Goal: Information Seeking & Learning: Learn about a topic

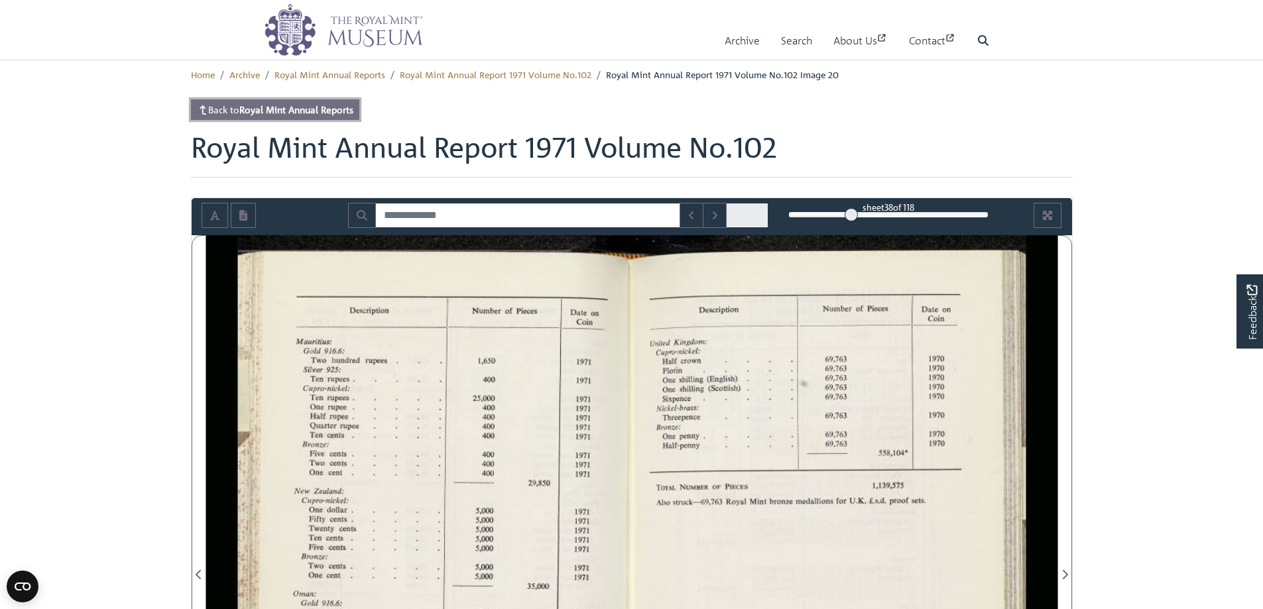
click at [302, 110] on strong "Royal Mint Annual Reports" at bounding box center [296, 109] width 114 height 12
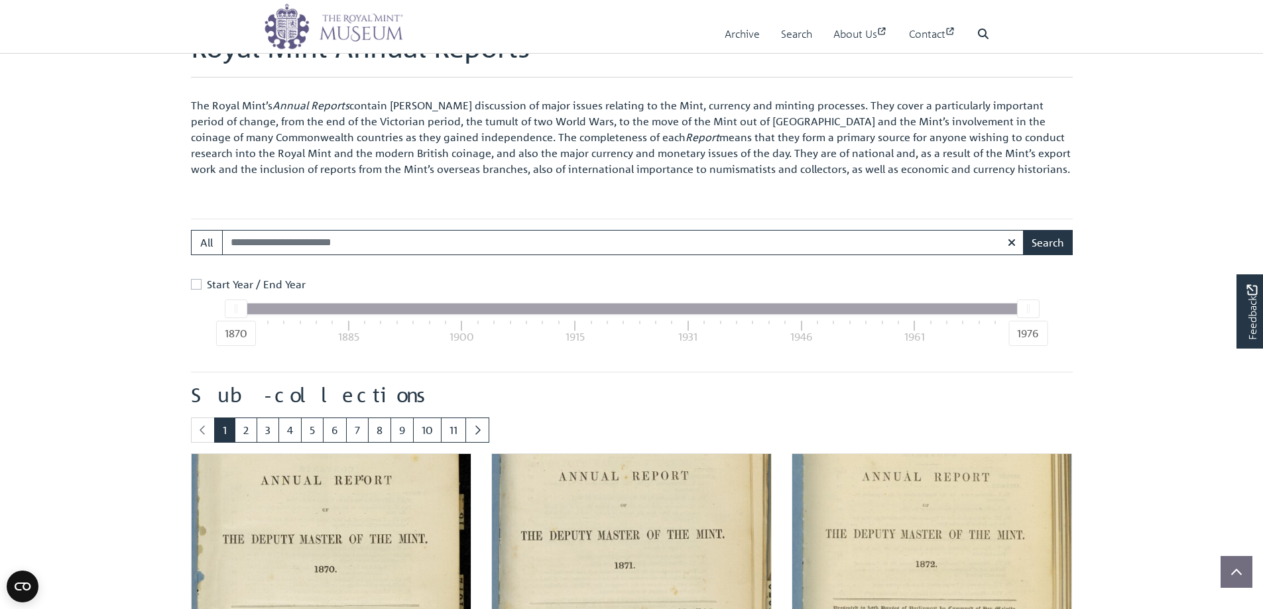
scroll to position [597, 0]
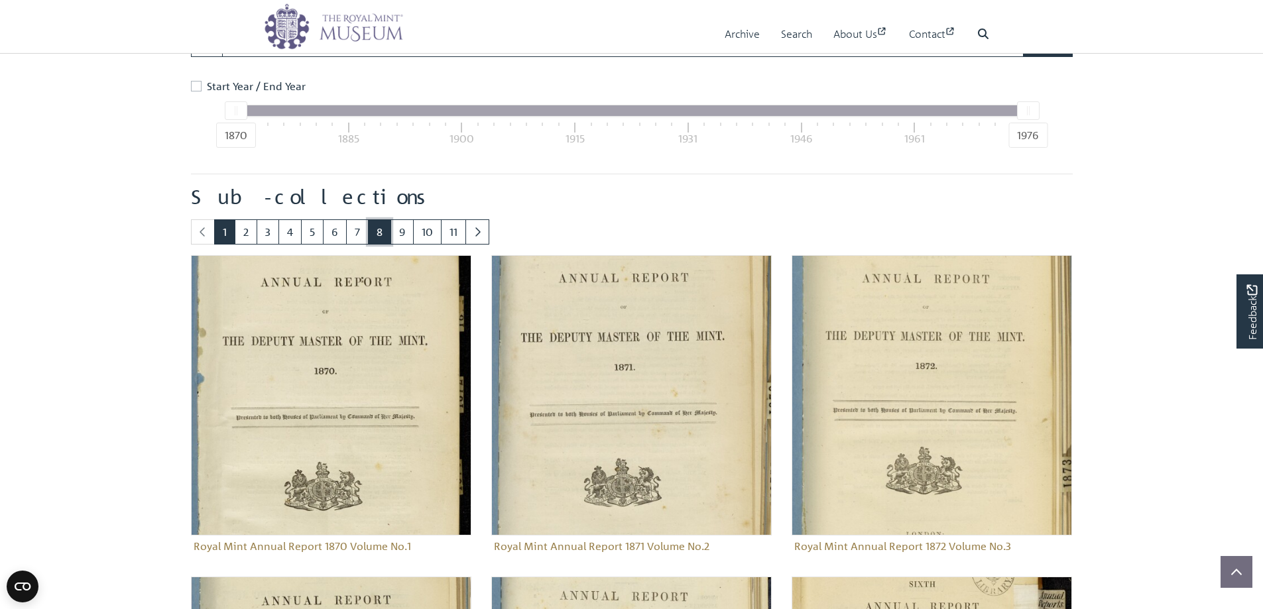
click at [379, 238] on link "8" at bounding box center [379, 231] width 23 height 25
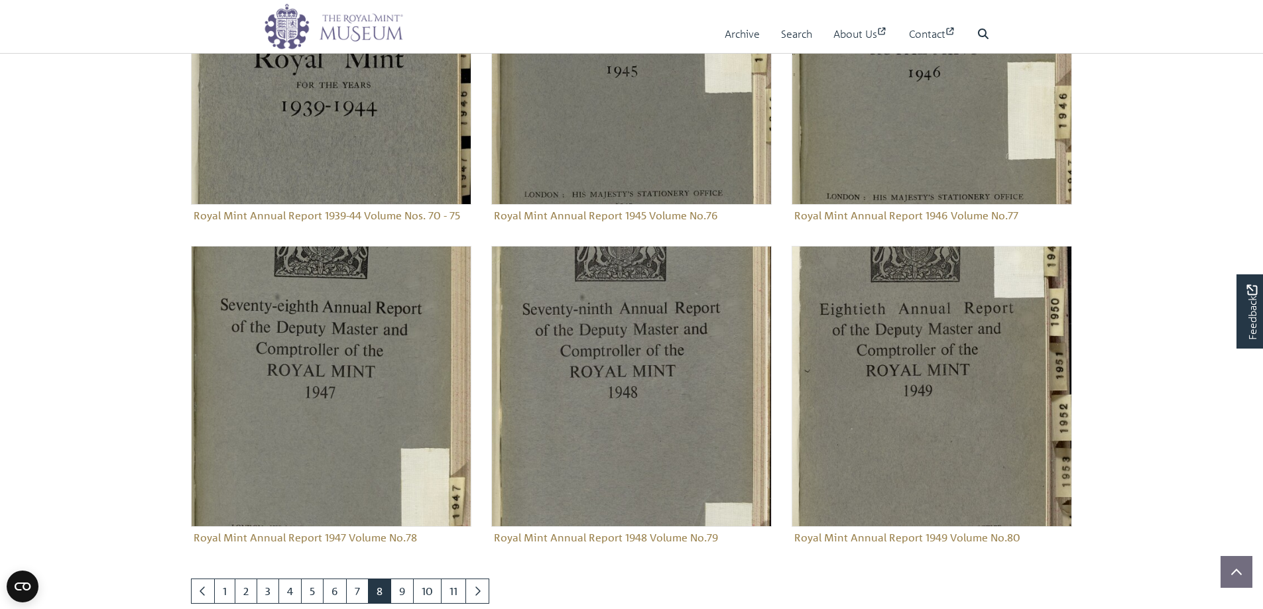
scroll to position [1448, 0]
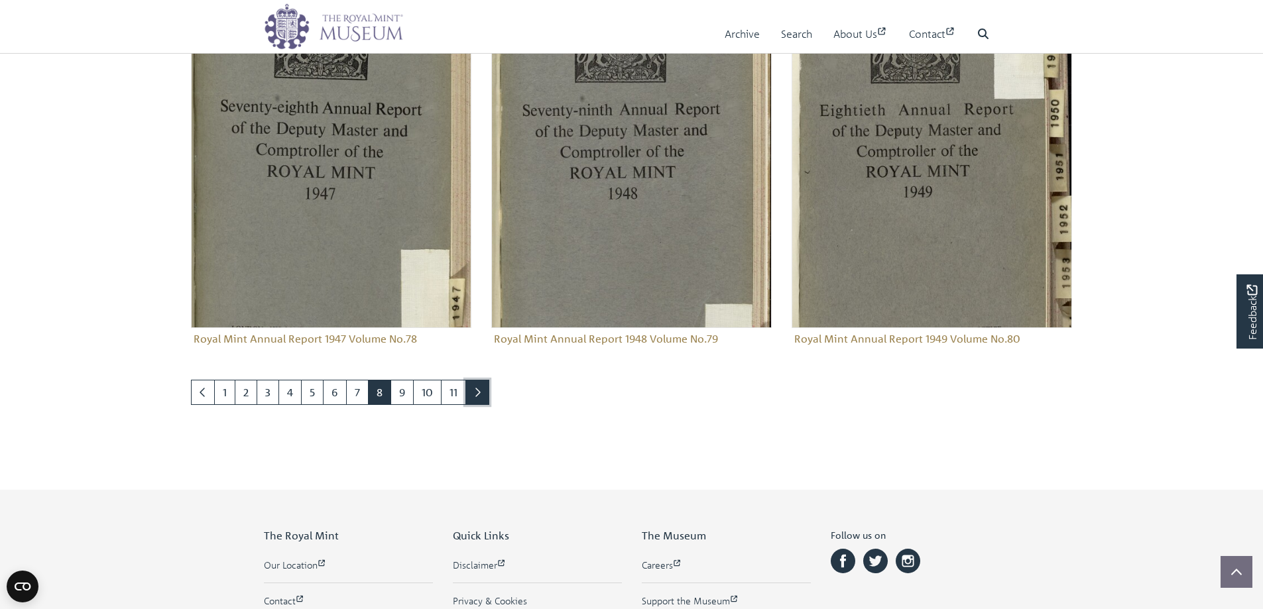
click at [478, 388] on icon "Next page" at bounding box center [477, 392] width 7 height 11
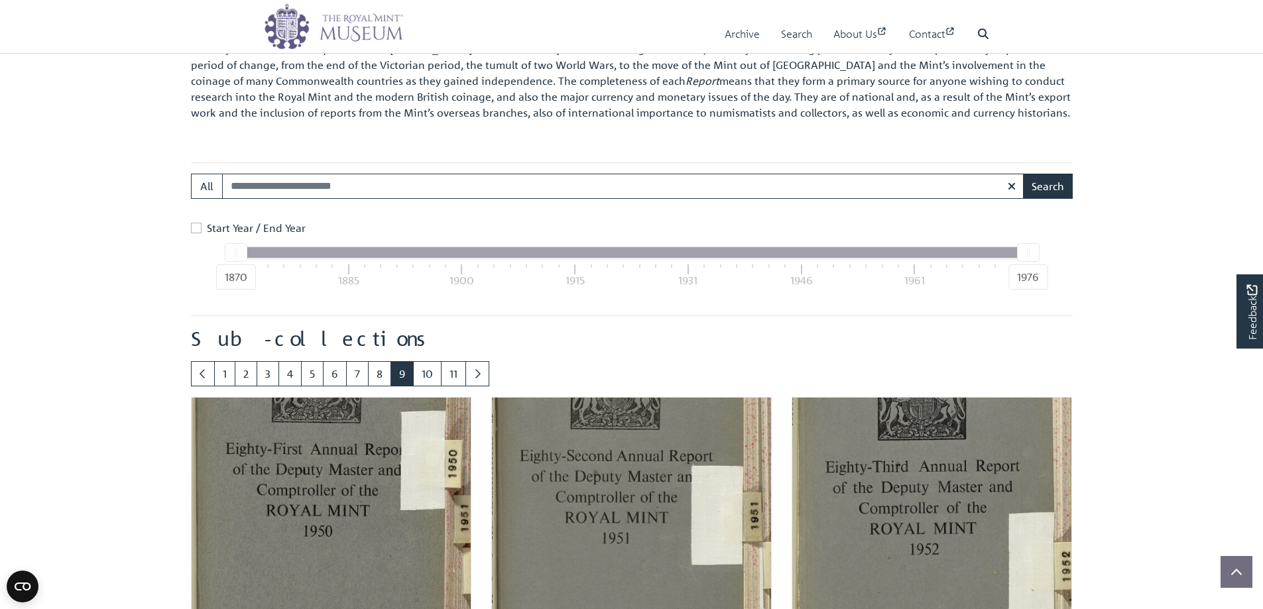
scroll to position [586, 0]
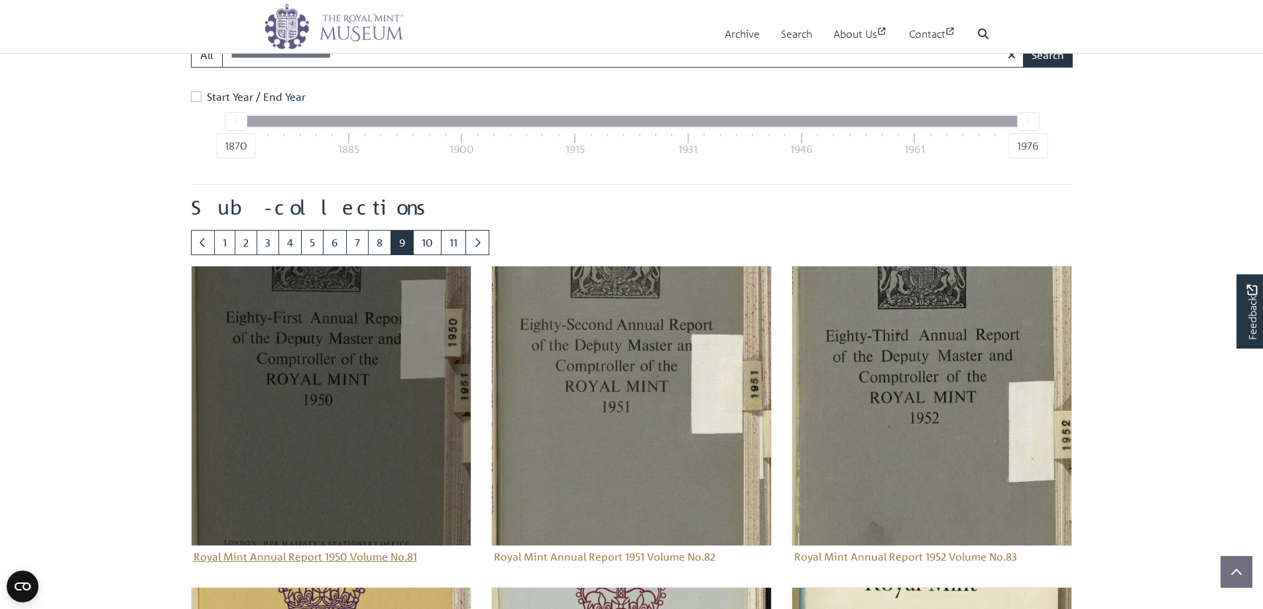
click at [307, 386] on img "Sub-collection" at bounding box center [331, 406] width 280 height 280
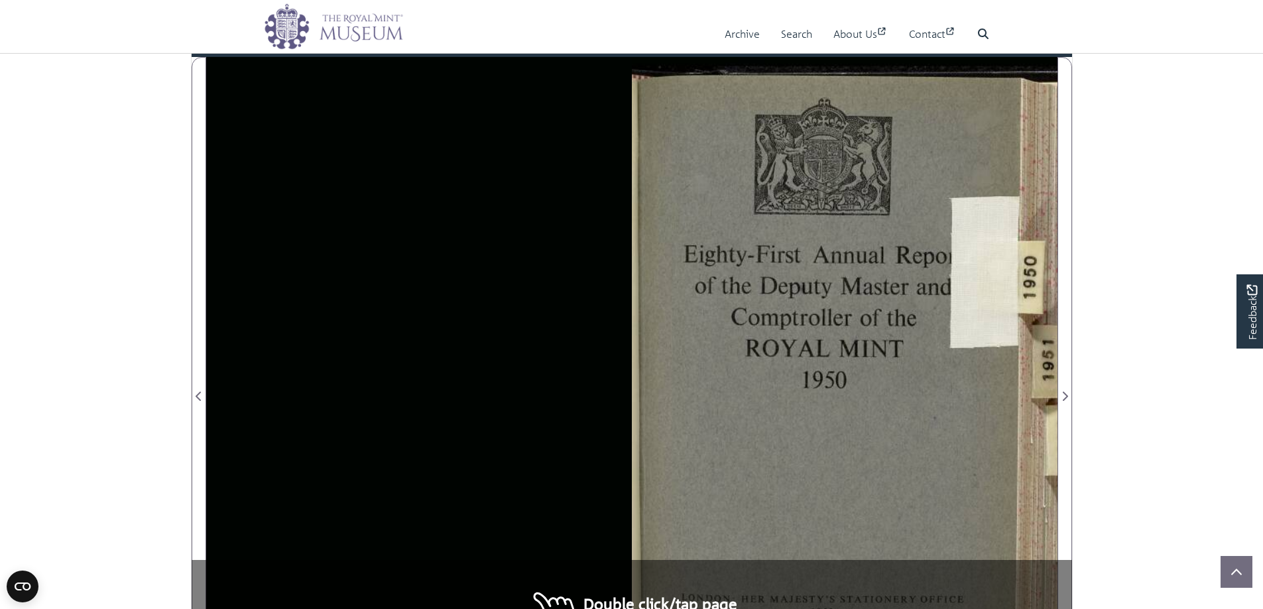
scroll to position [199, 0]
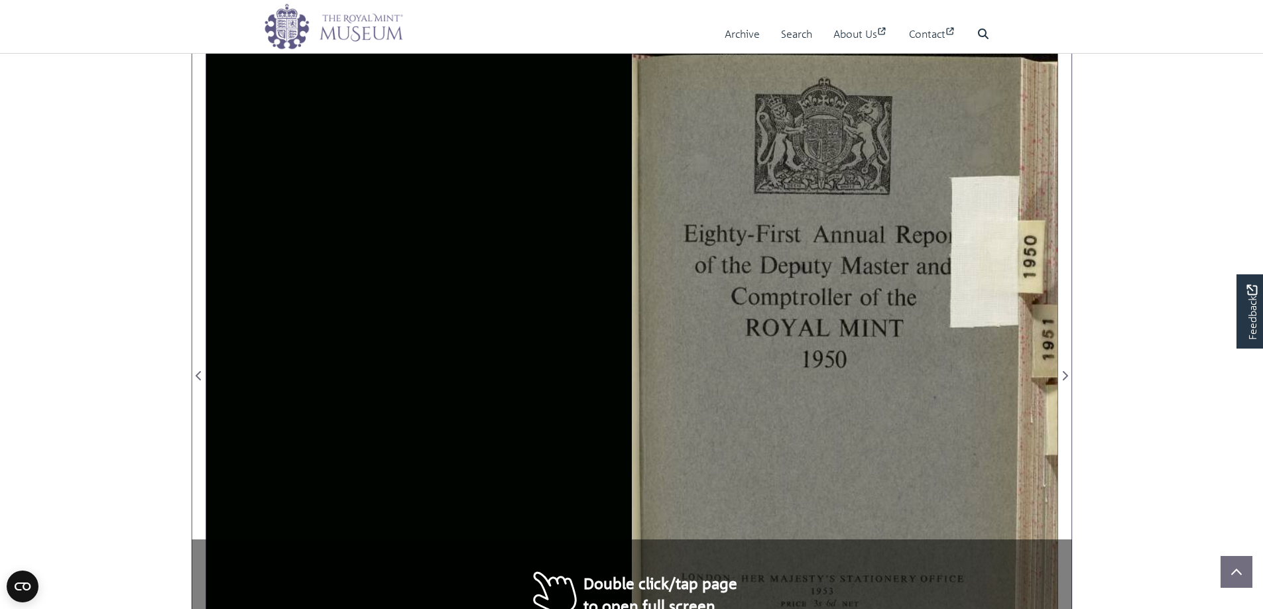
click at [890, 420] on div at bounding box center [845, 368] width 426 height 664
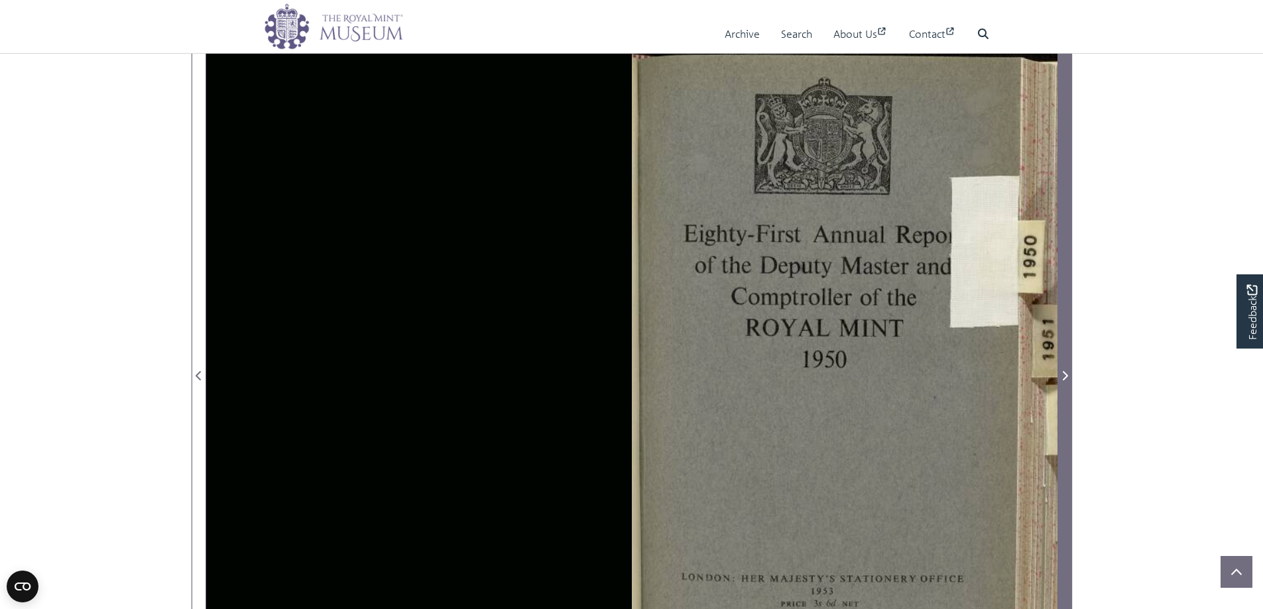
click at [1063, 382] on span "Next Page" at bounding box center [1064, 376] width 13 height 16
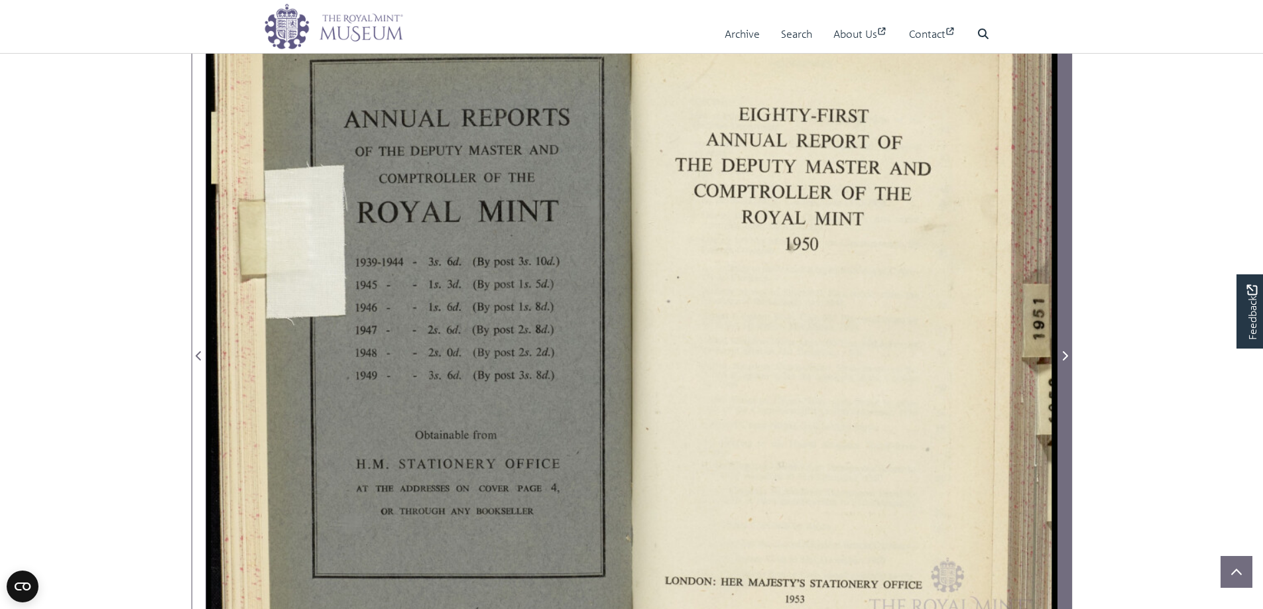
scroll to position [199, 0]
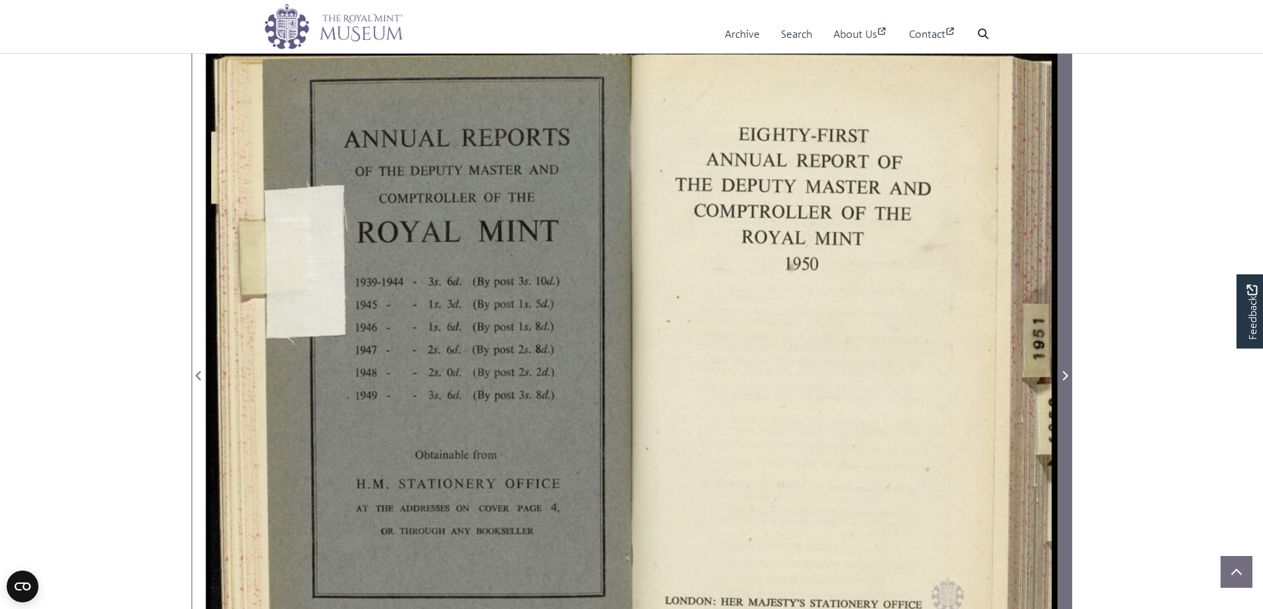
click at [1065, 373] on icon "Next Page" at bounding box center [1064, 376] width 7 height 11
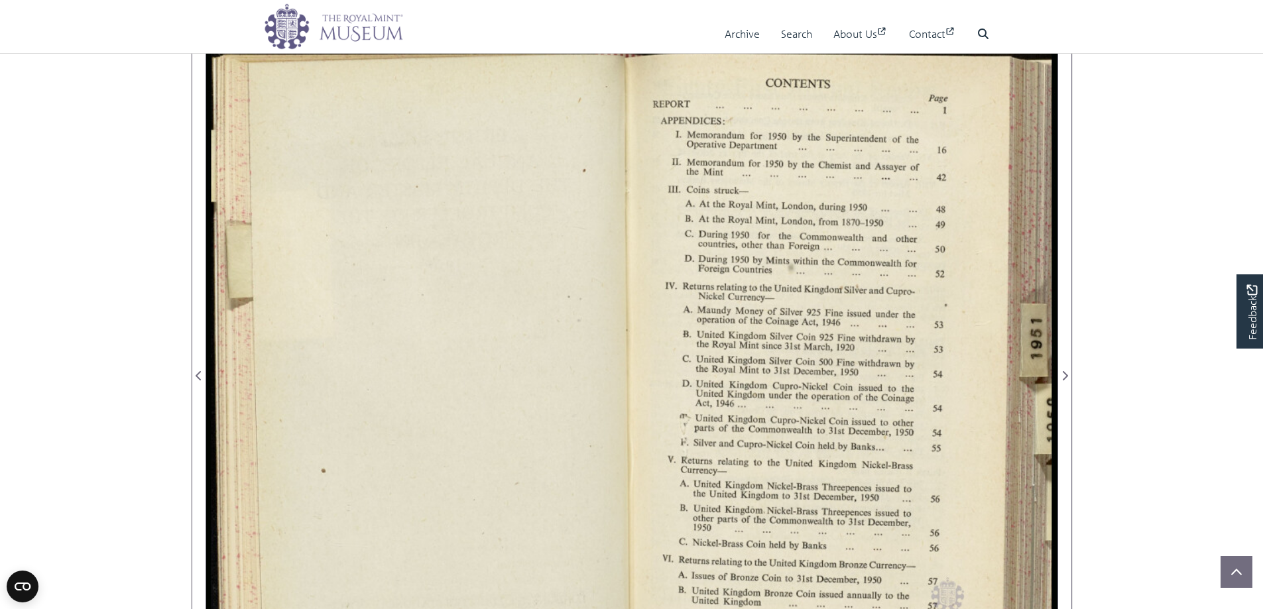
click at [453, 279] on div at bounding box center [419, 368] width 426 height 664
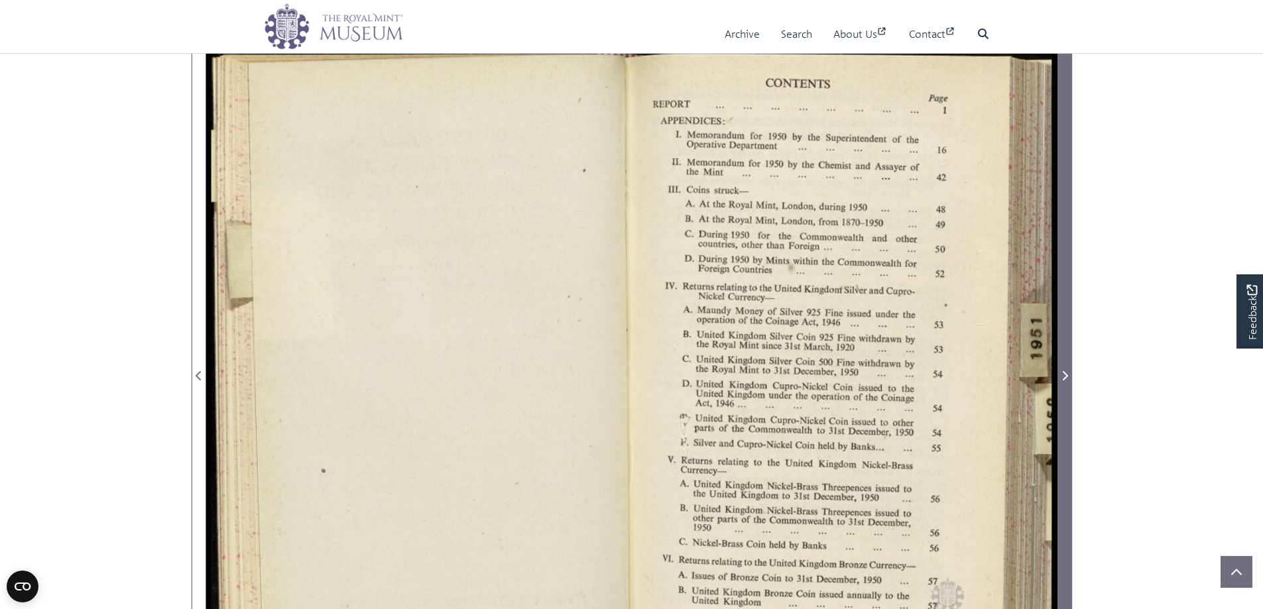
click at [1063, 357] on span "Next Page" at bounding box center [1064, 368] width 13 height 662
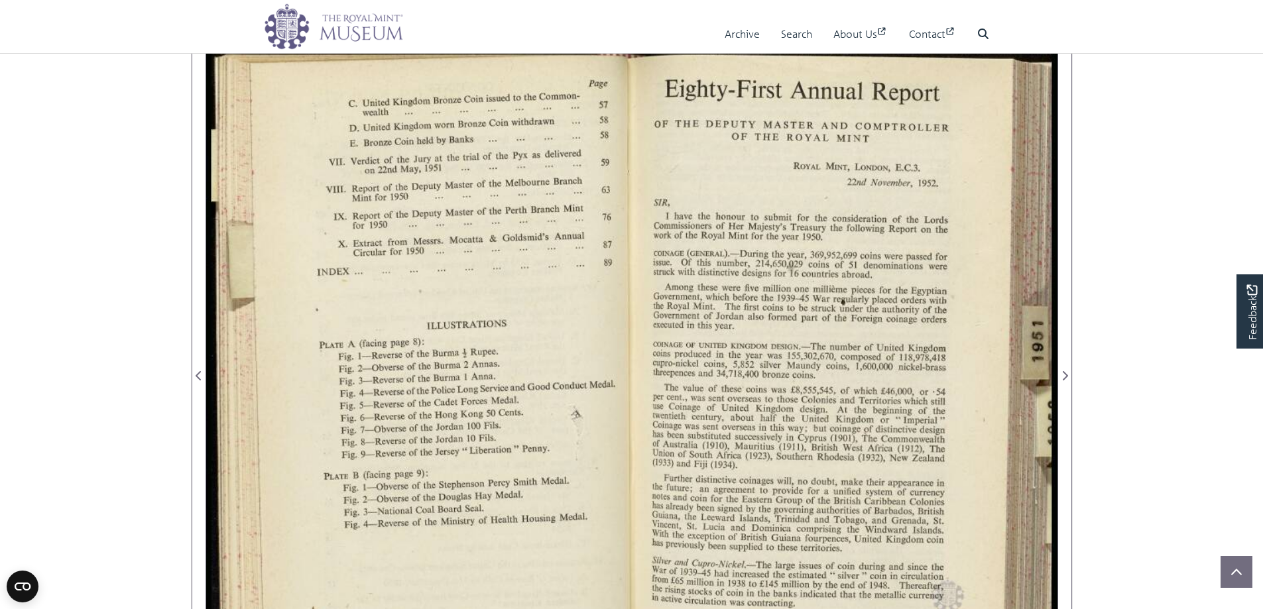
click at [1011, 178] on div at bounding box center [845, 368] width 426 height 664
click at [1017, 178] on div at bounding box center [845, 368] width 426 height 664
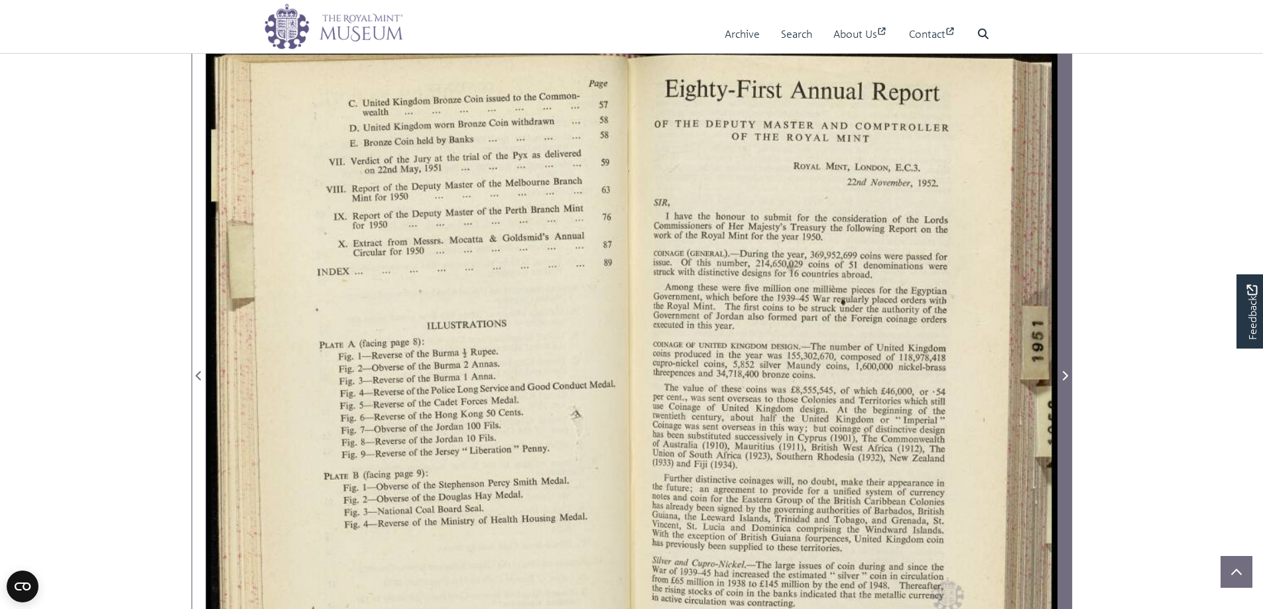
click at [1065, 371] on icon "Next Page" at bounding box center [1064, 376] width 7 height 11
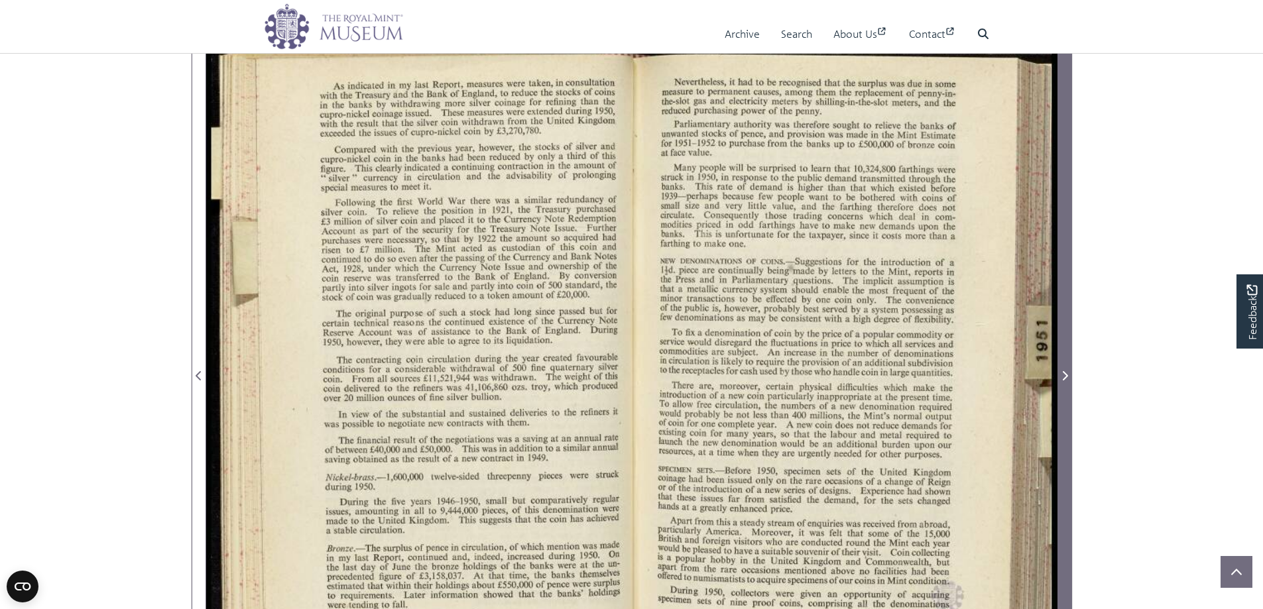
click at [1065, 371] on icon "Next Page" at bounding box center [1064, 376] width 7 height 11
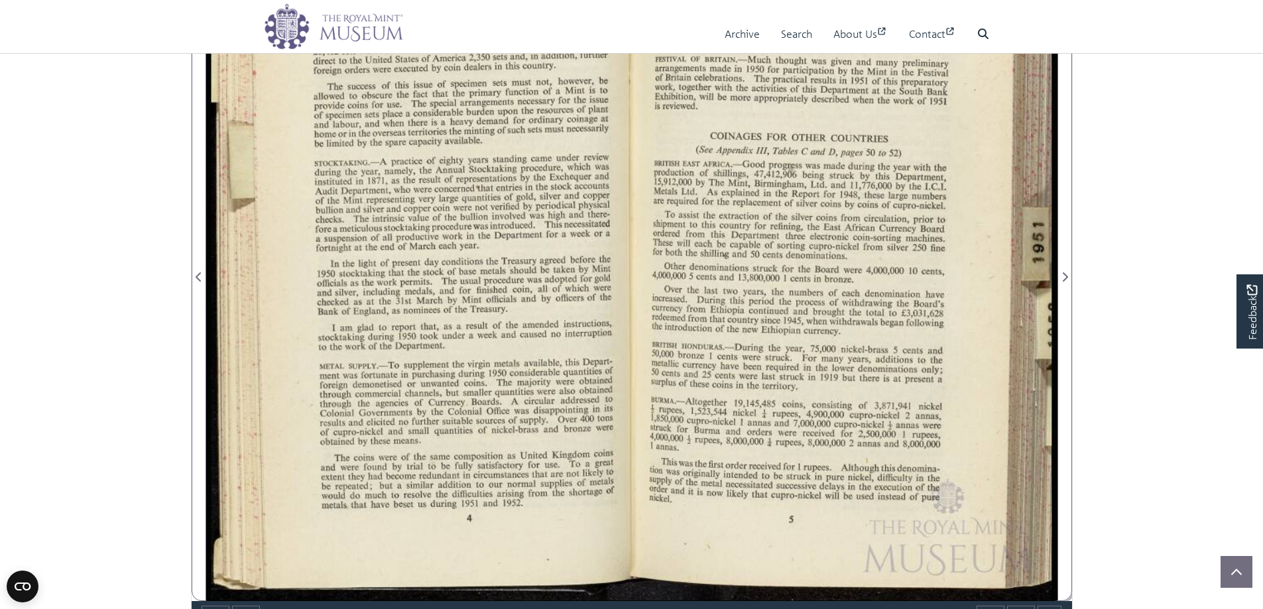
scroll to position [265, 0]
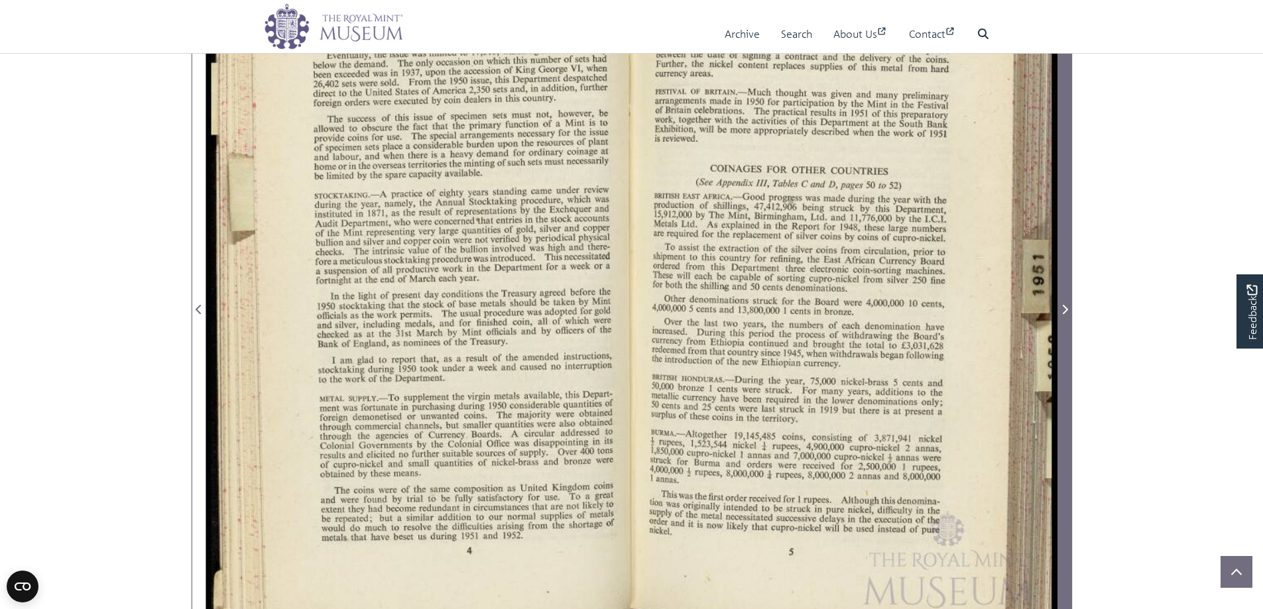
click at [1065, 313] on icon "Next Page" at bounding box center [1064, 309] width 7 height 11
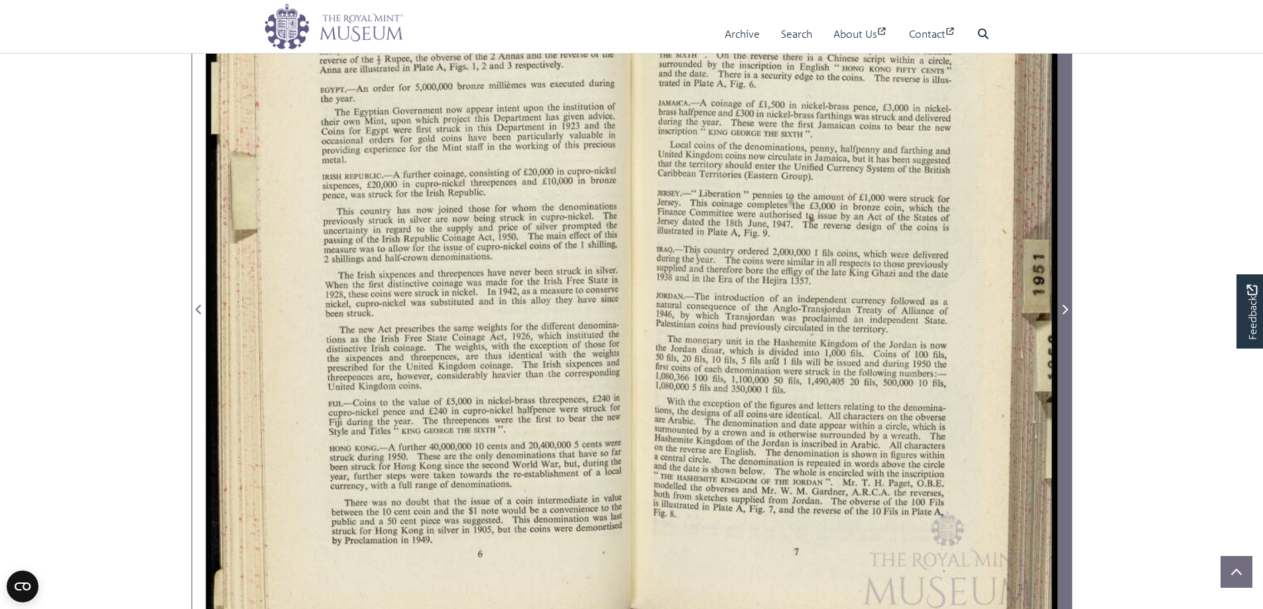
click at [1065, 313] on icon "Next Page" at bounding box center [1064, 309] width 7 height 11
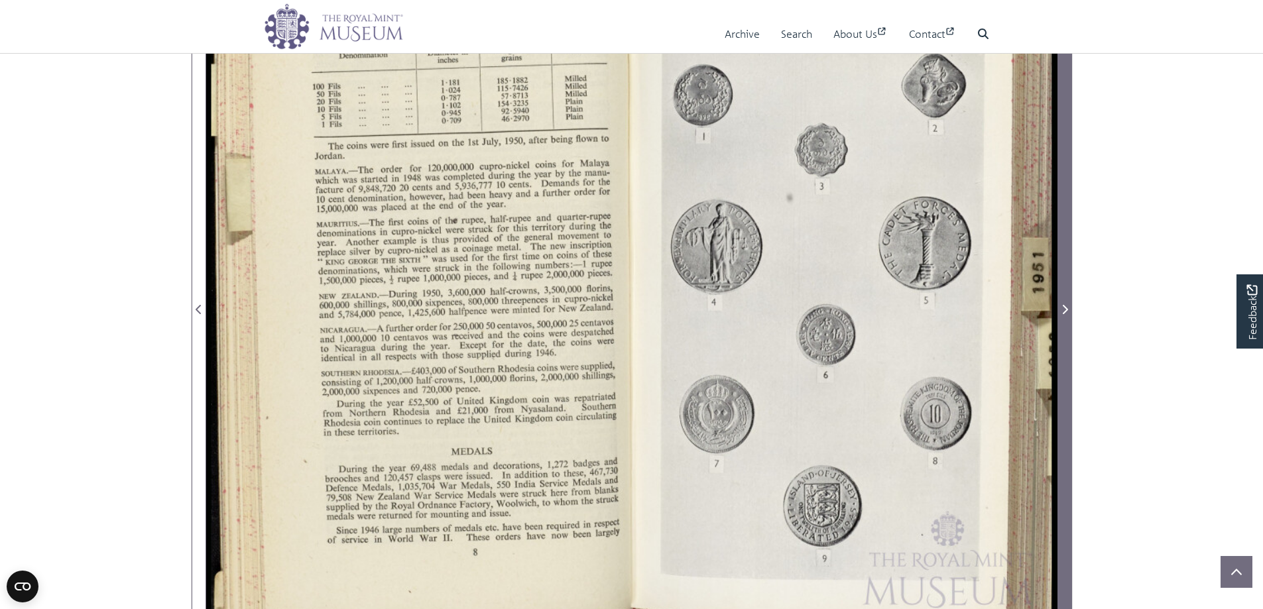
click at [1065, 313] on icon "Next Page" at bounding box center [1064, 309] width 7 height 11
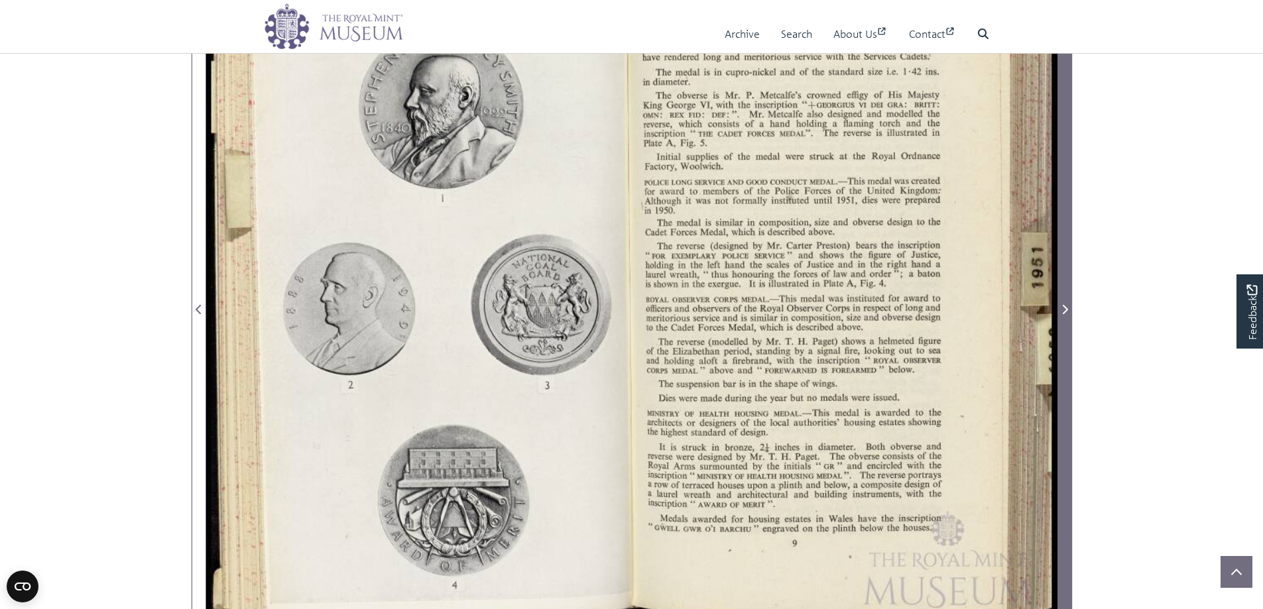
click at [1066, 313] on icon "Next Page" at bounding box center [1064, 309] width 7 height 11
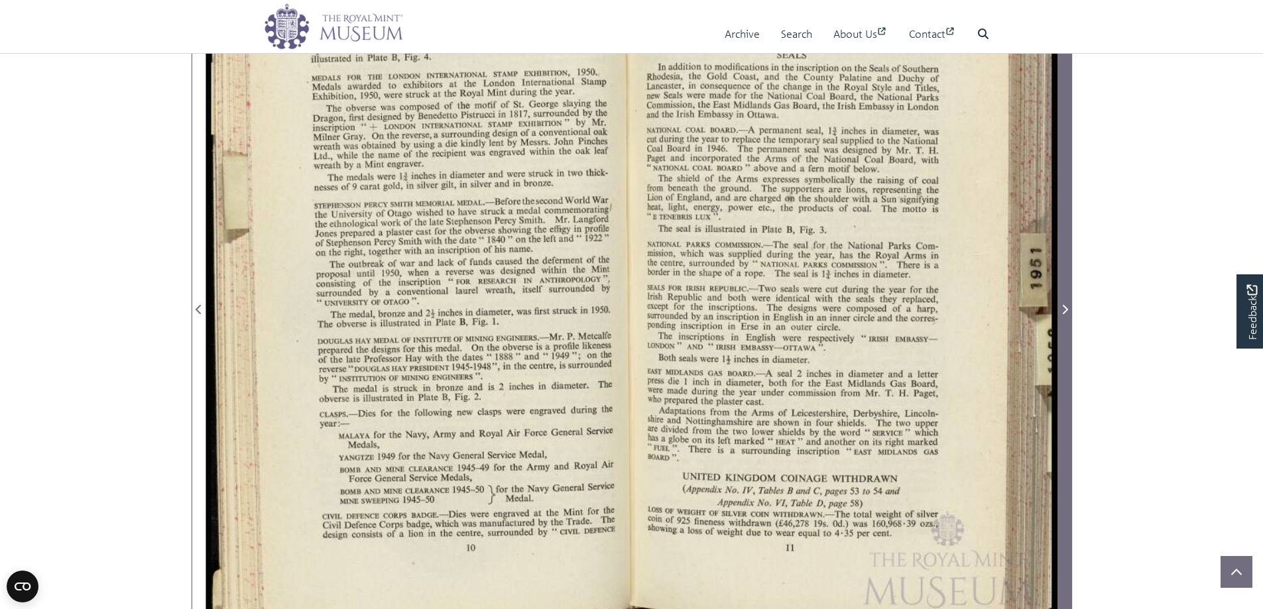
click at [1066, 313] on icon "Next Page" at bounding box center [1064, 309] width 7 height 11
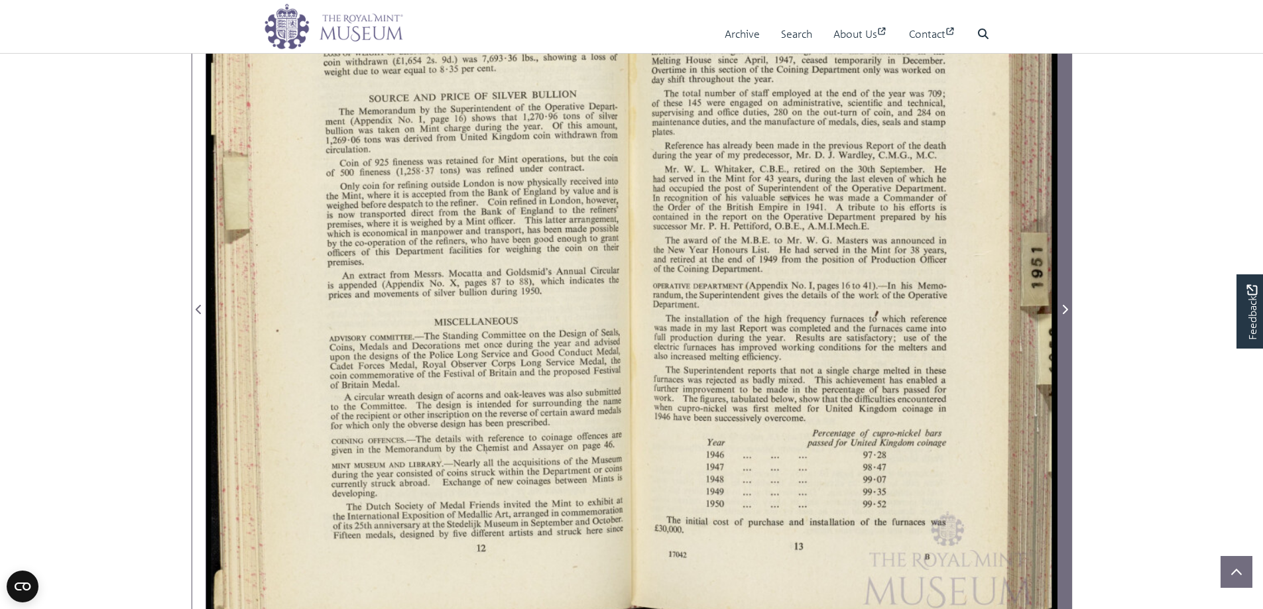
click at [1066, 313] on icon "Next Page" at bounding box center [1064, 309] width 7 height 11
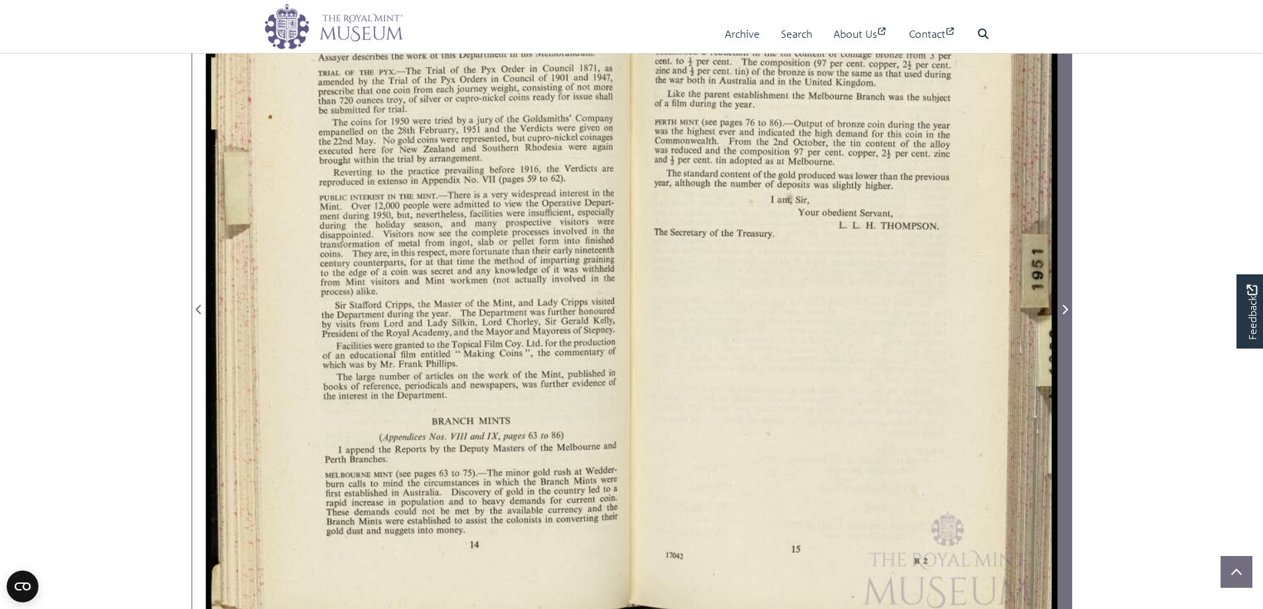
click at [1066, 313] on icon "Next Page" at bounding box center [1064, 309] width 7 height 11
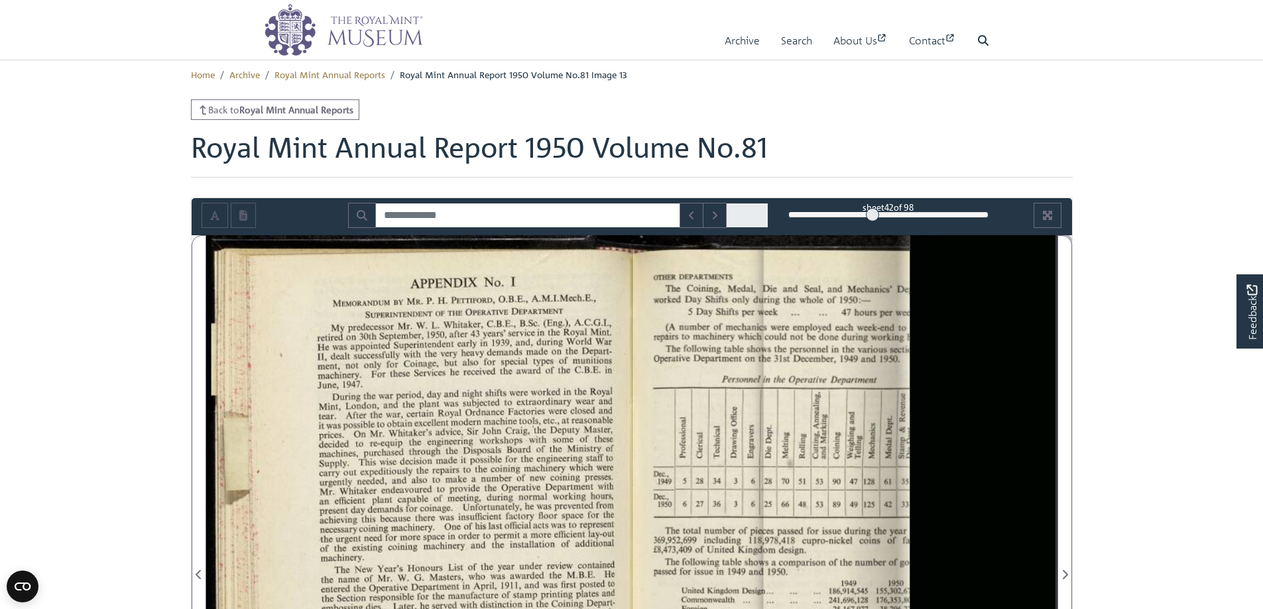
click at [874, 214] on div "42" at bounding box center [888, 214] width 200 height 13
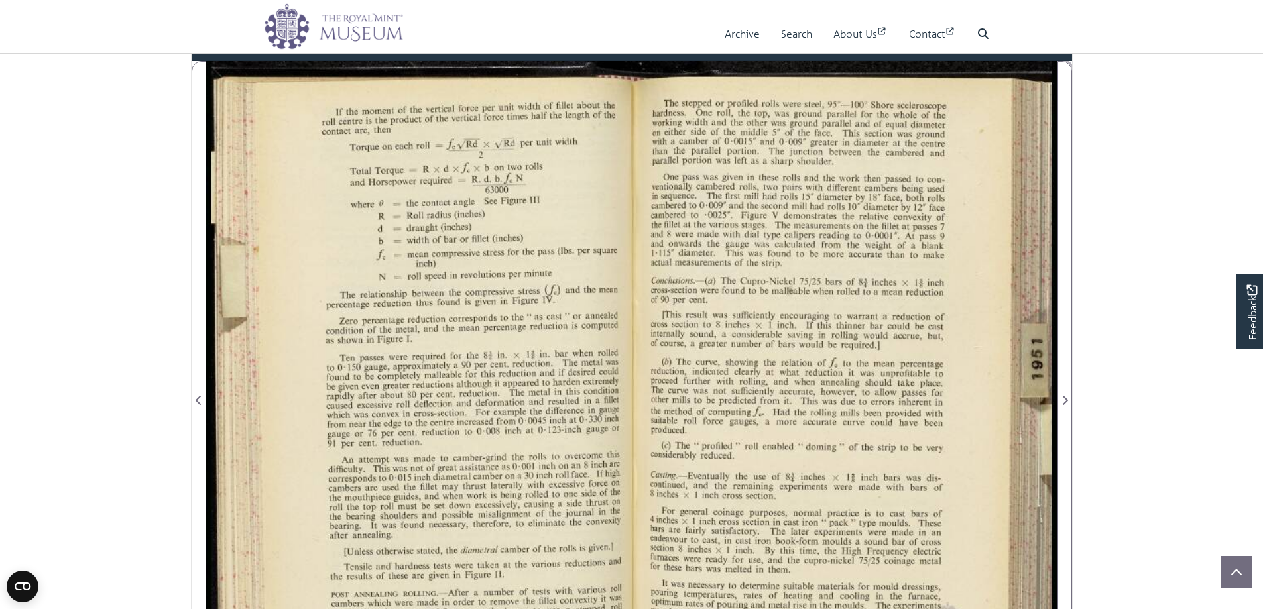
scroll to position [133, 0]
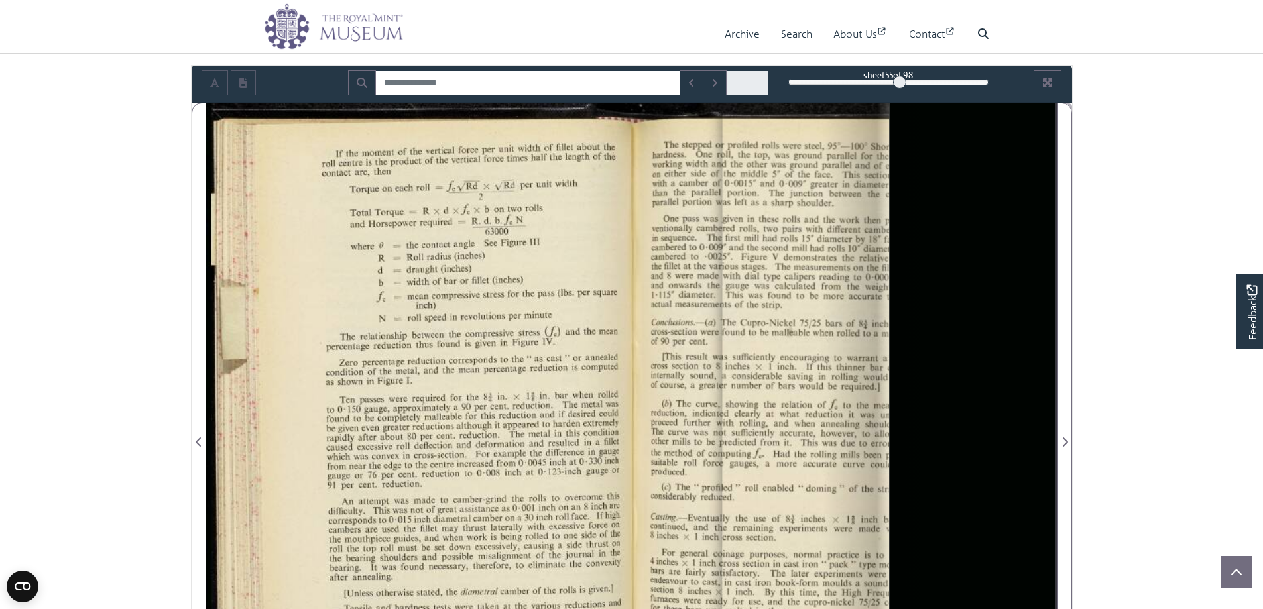
click at [900, 80] on div "55" at bounding box center [888, 82] width 200 height 13
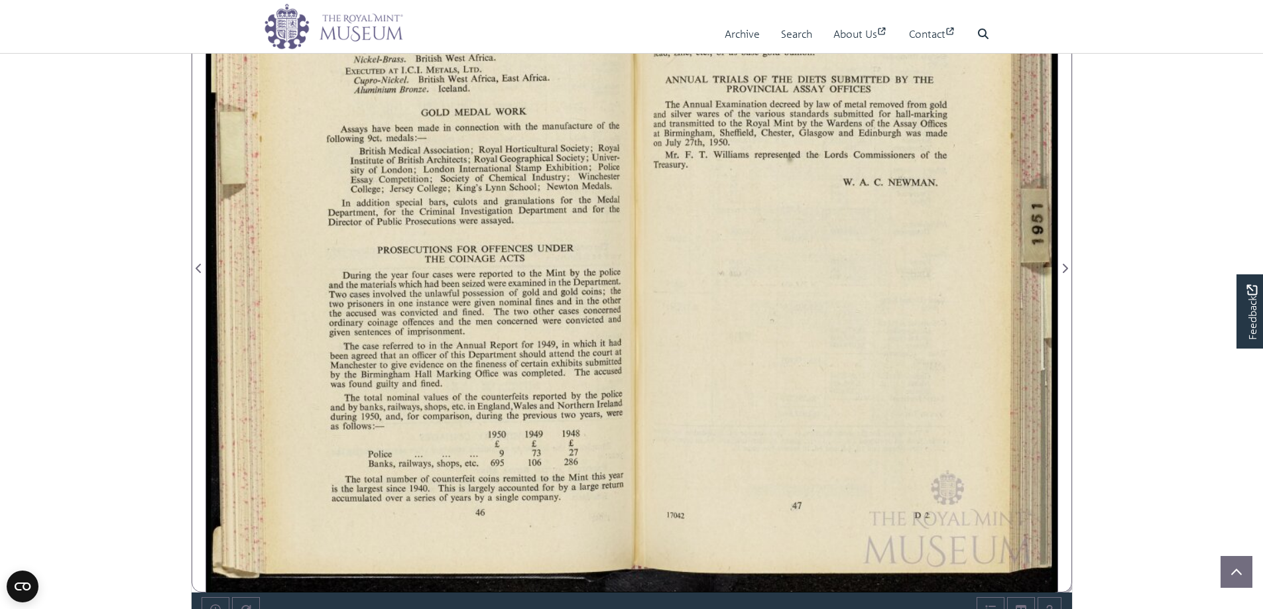
scroll to position [199, 0]
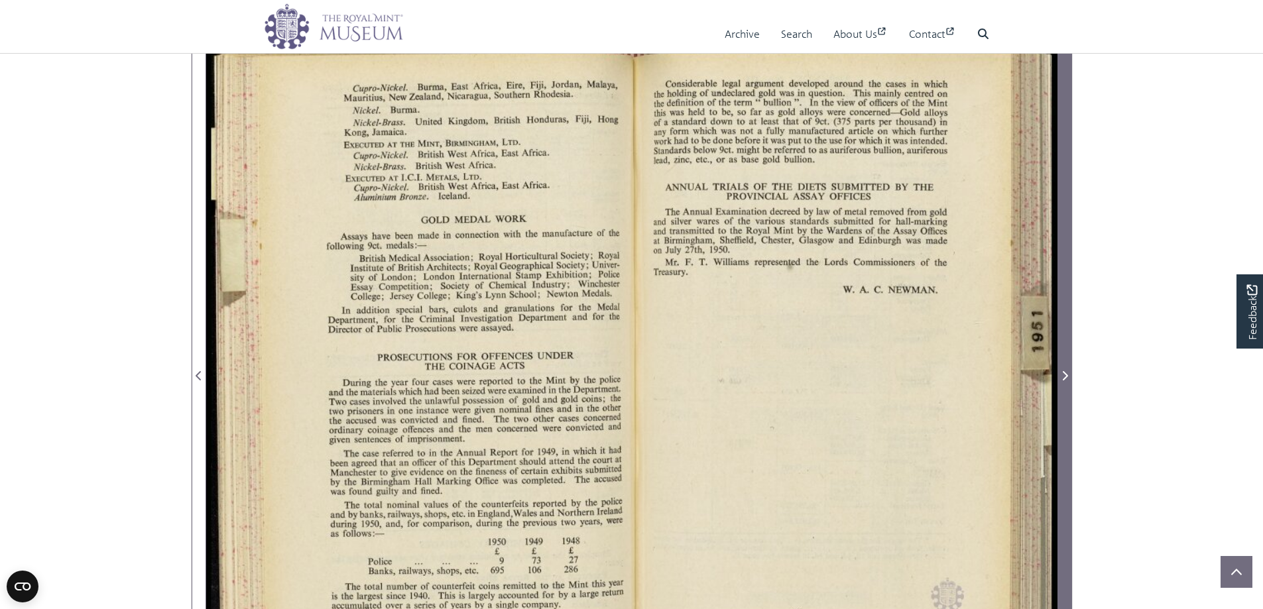
click at [1066, 386] on span "Next Page" at bounding box center [1064, 368] width 13 height 662
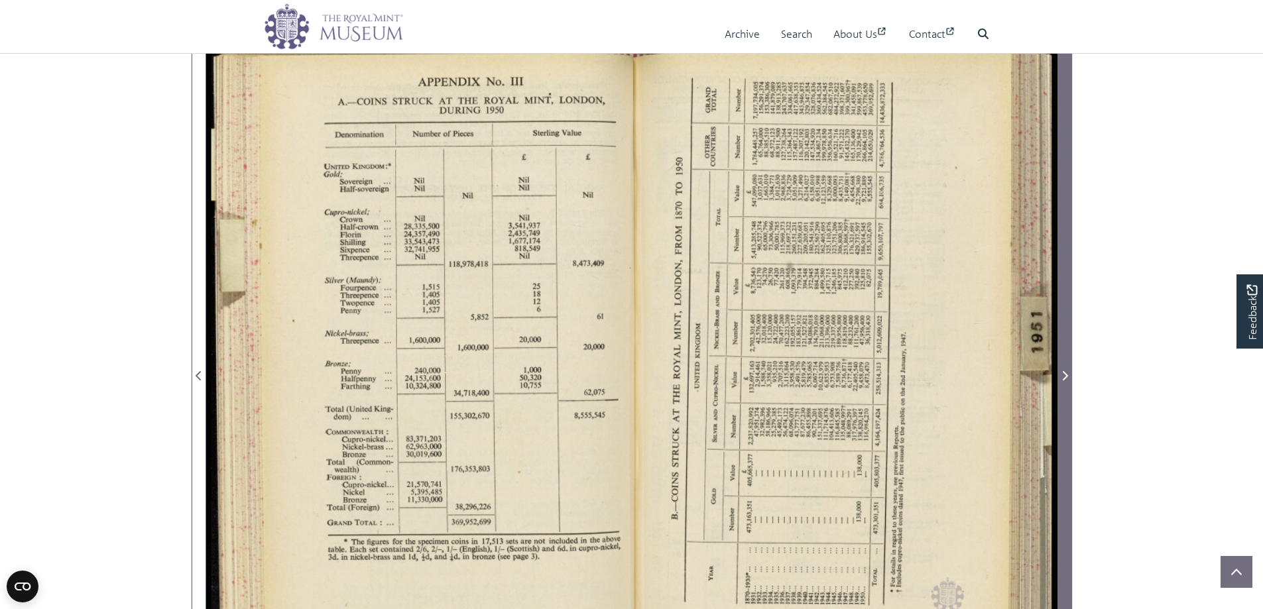
click at [1066, 386] on span "Next Page" at bounding box center [1064, 368] width 13 height 662
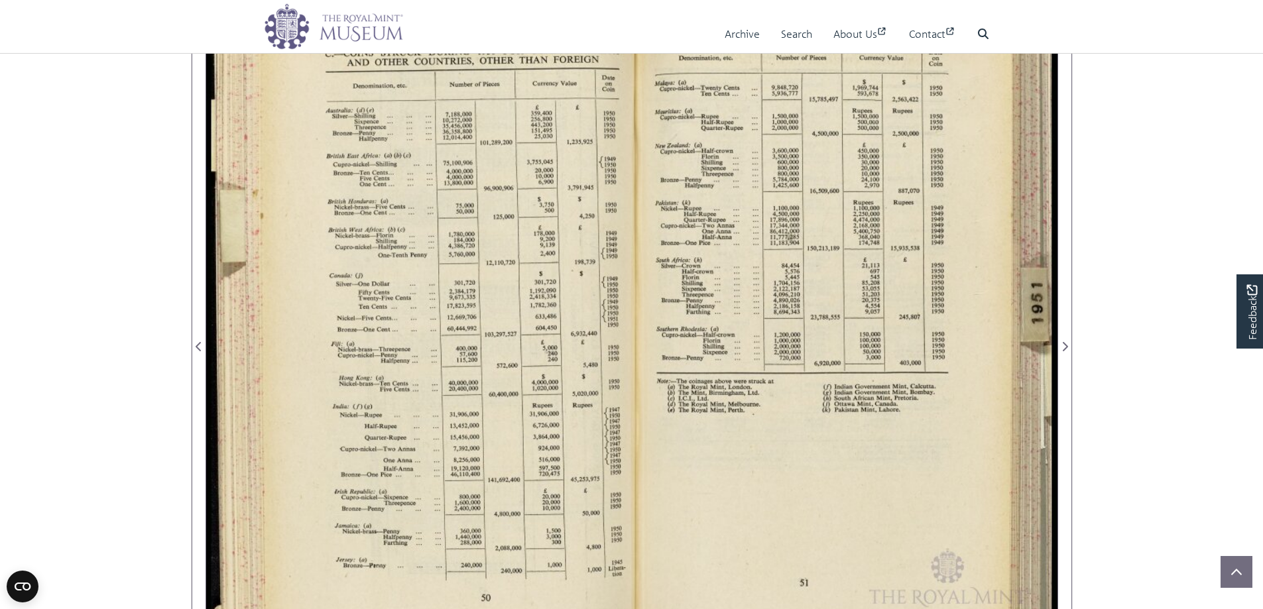
scroll to position [199, 0]
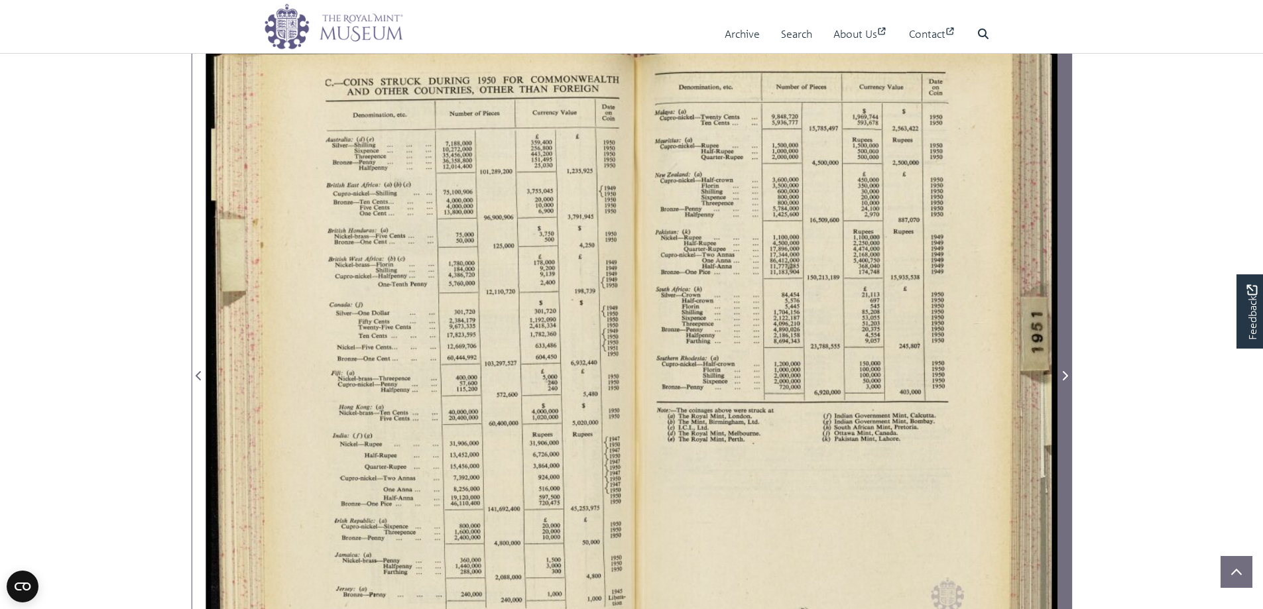
click at [1063, 371] on icon "Next Page" at bounding box center [1064, 376] width 7 height 11
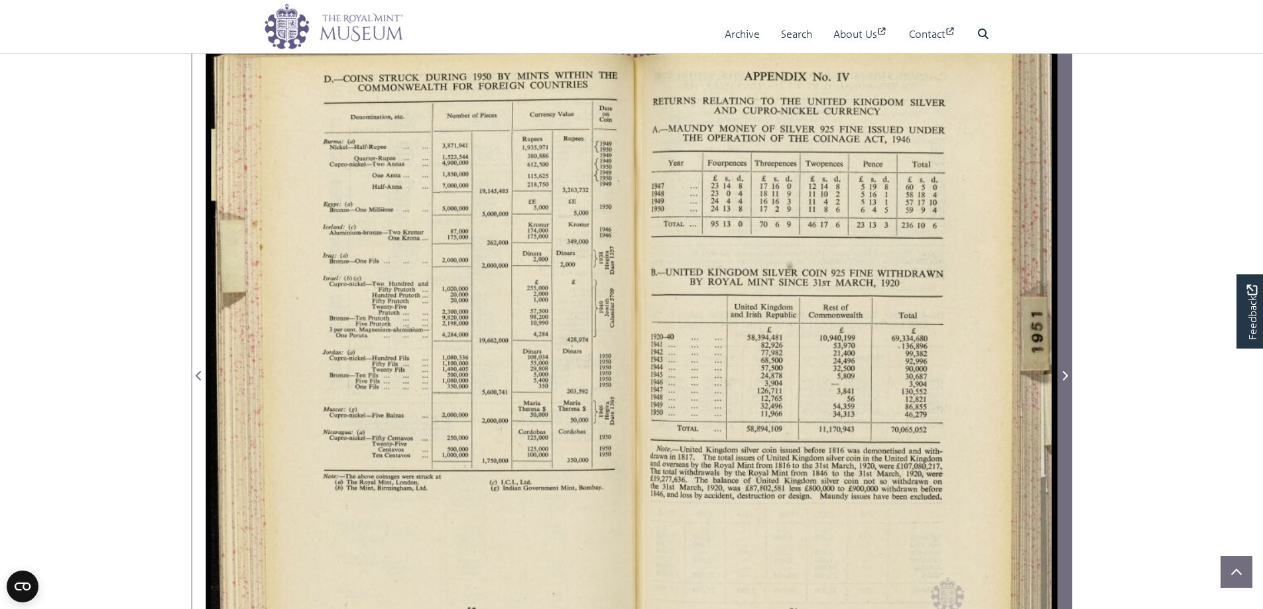
click at [1063, 371] on icon "Next Page" at bounding box center [1064, 376] width 7 height 11
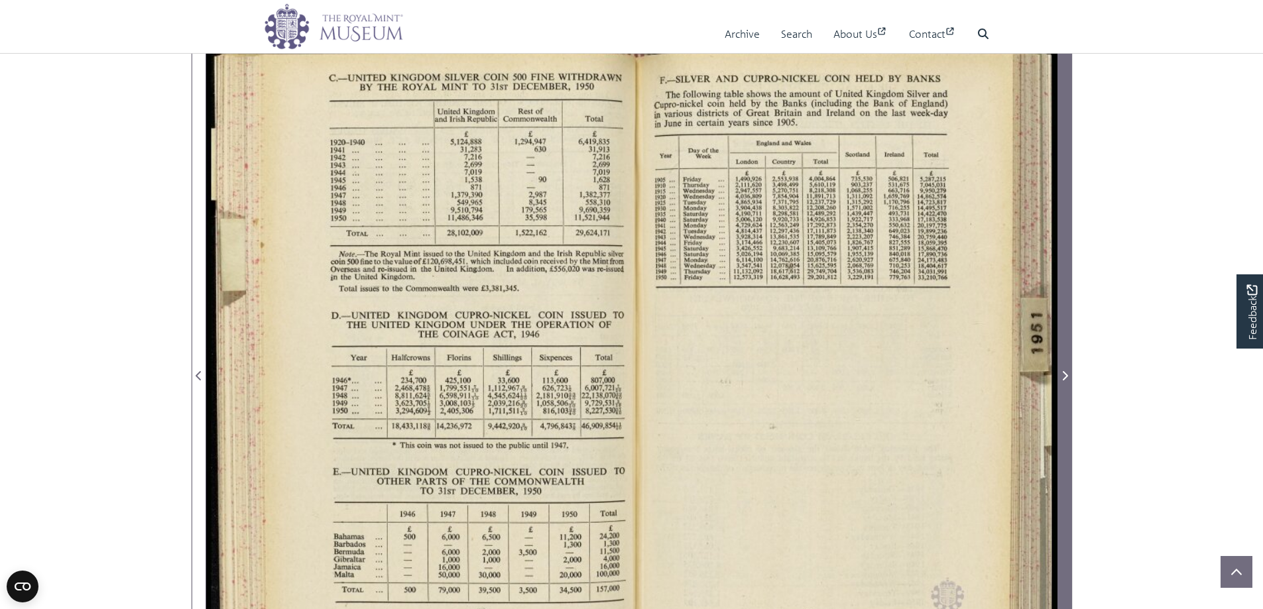
click at [1063, 371] on icon "Next Page" at bounding box center [1064, 376] width 7 height 11
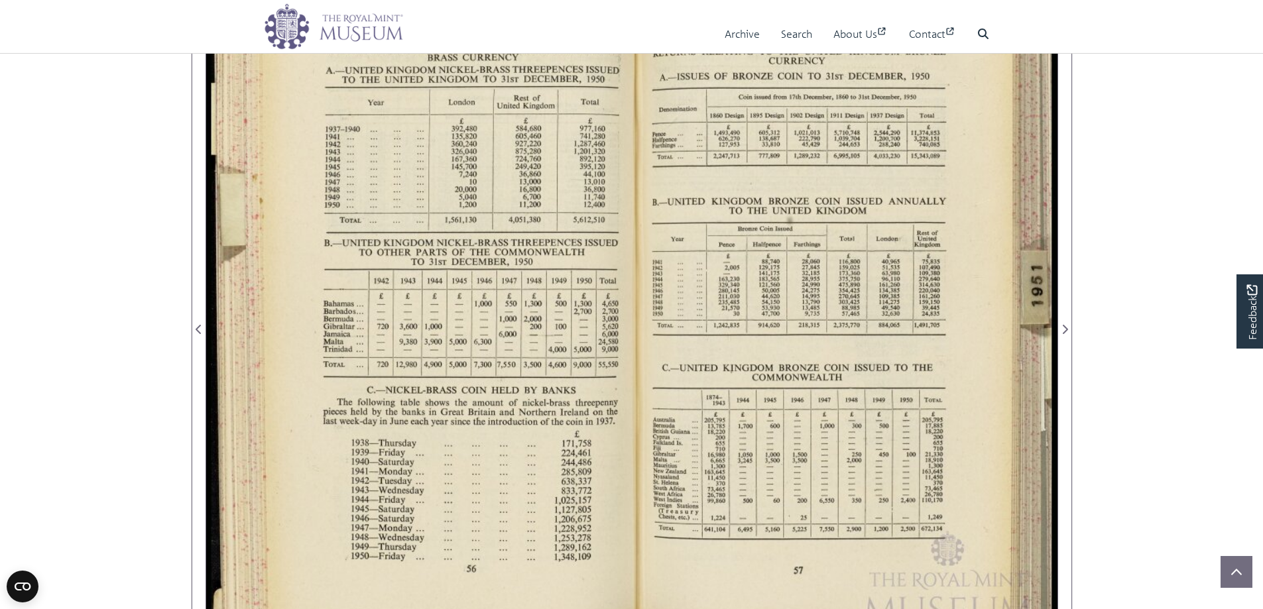
scroll to position [265, 0]
